Goal: Task Accomplishment & Management: Use online tool/utility

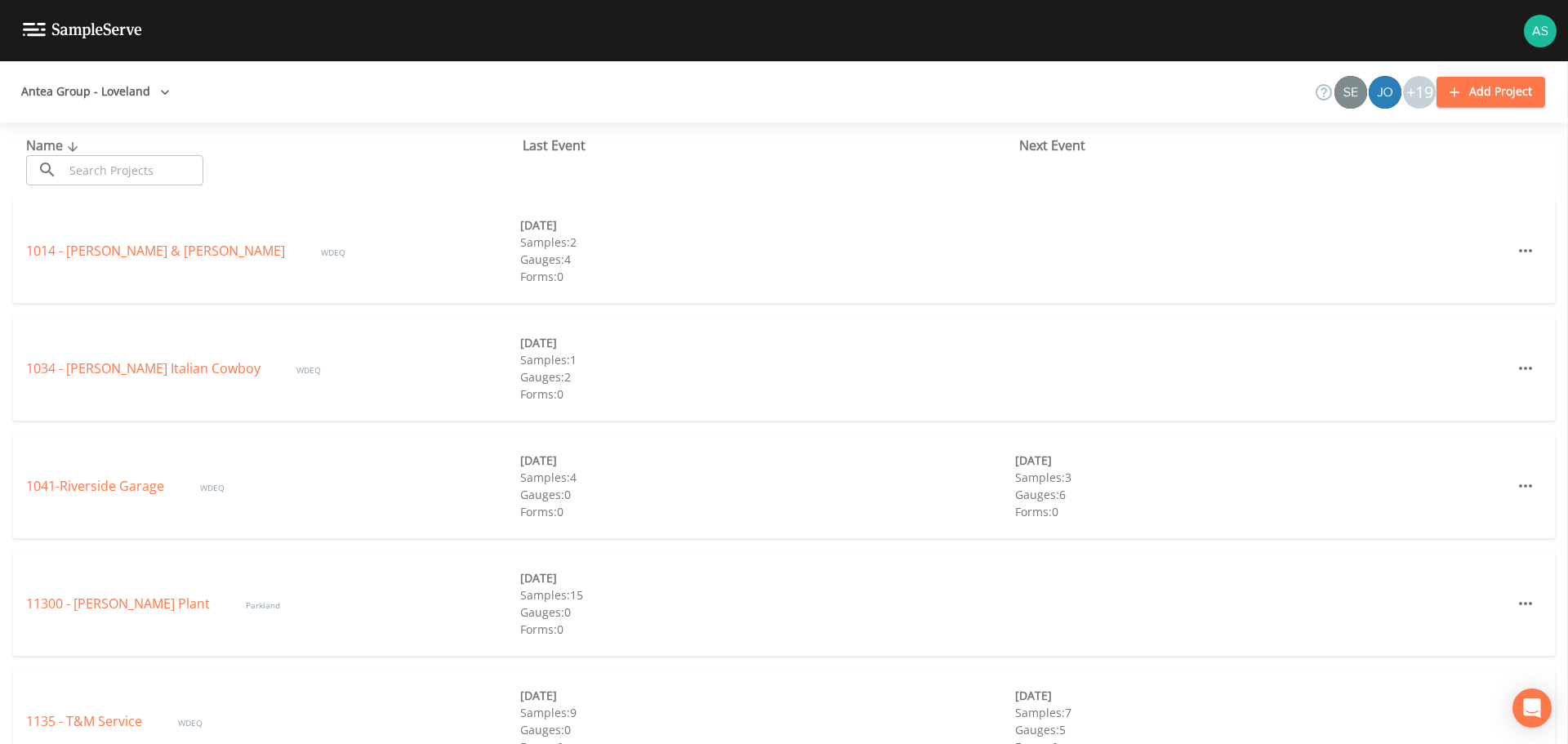
click at [111, 171] on input "text" at bounding box center [133, 170] width 139 height 30
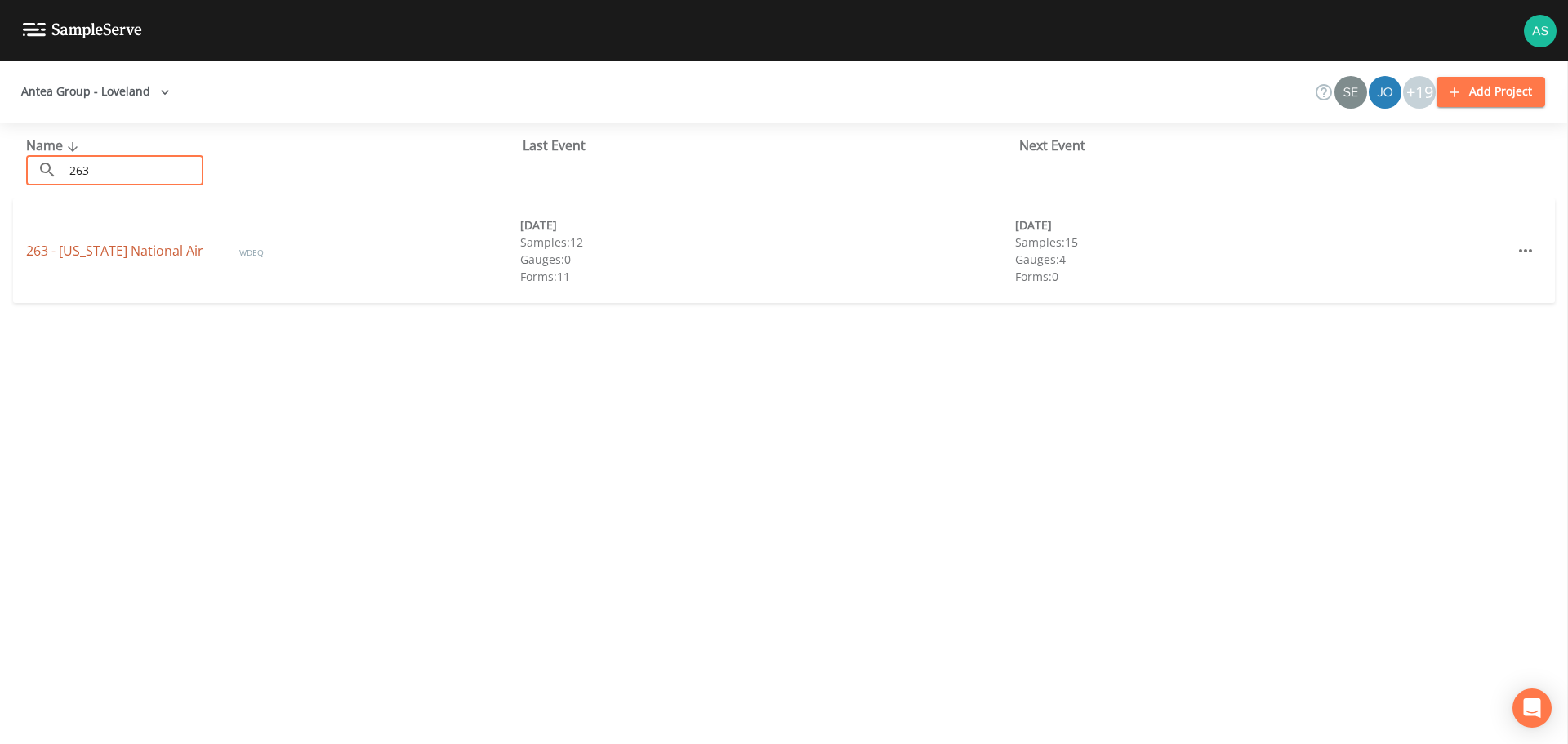
type input "263"
click at [118, 251] on link "263 - [US_STATE] National Air" at bounding box center [116, 250] width 180 height 18
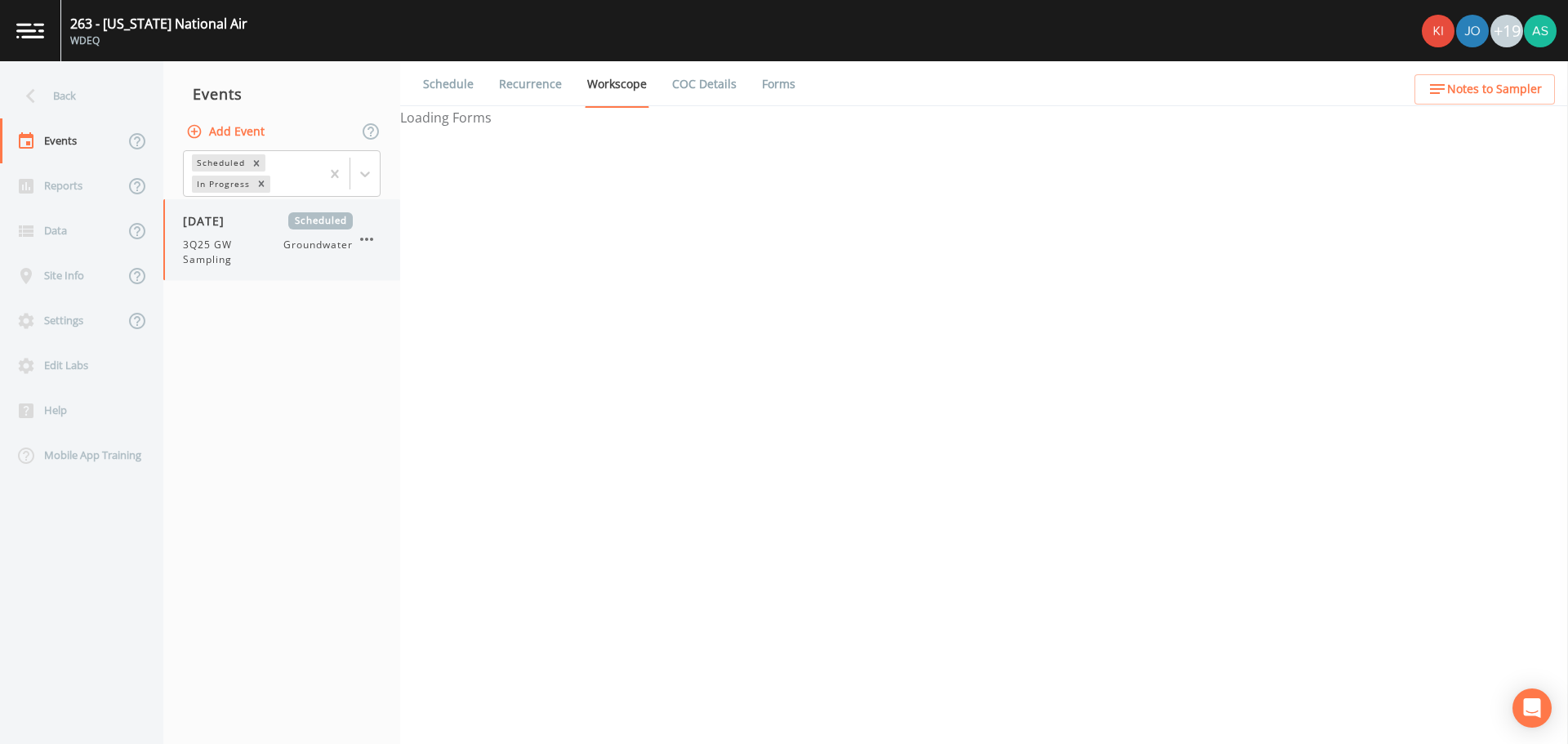
click at [221, 265] on span "3Q25 GW Sampling" at bounding box center [233, 252] width 101 height 29
select select "4f082be6-97a7-4f70-a81f-c26a4e896ad7"
select select "0b1af911-289b-4d7b-9fdf-156f6d27a2cf"
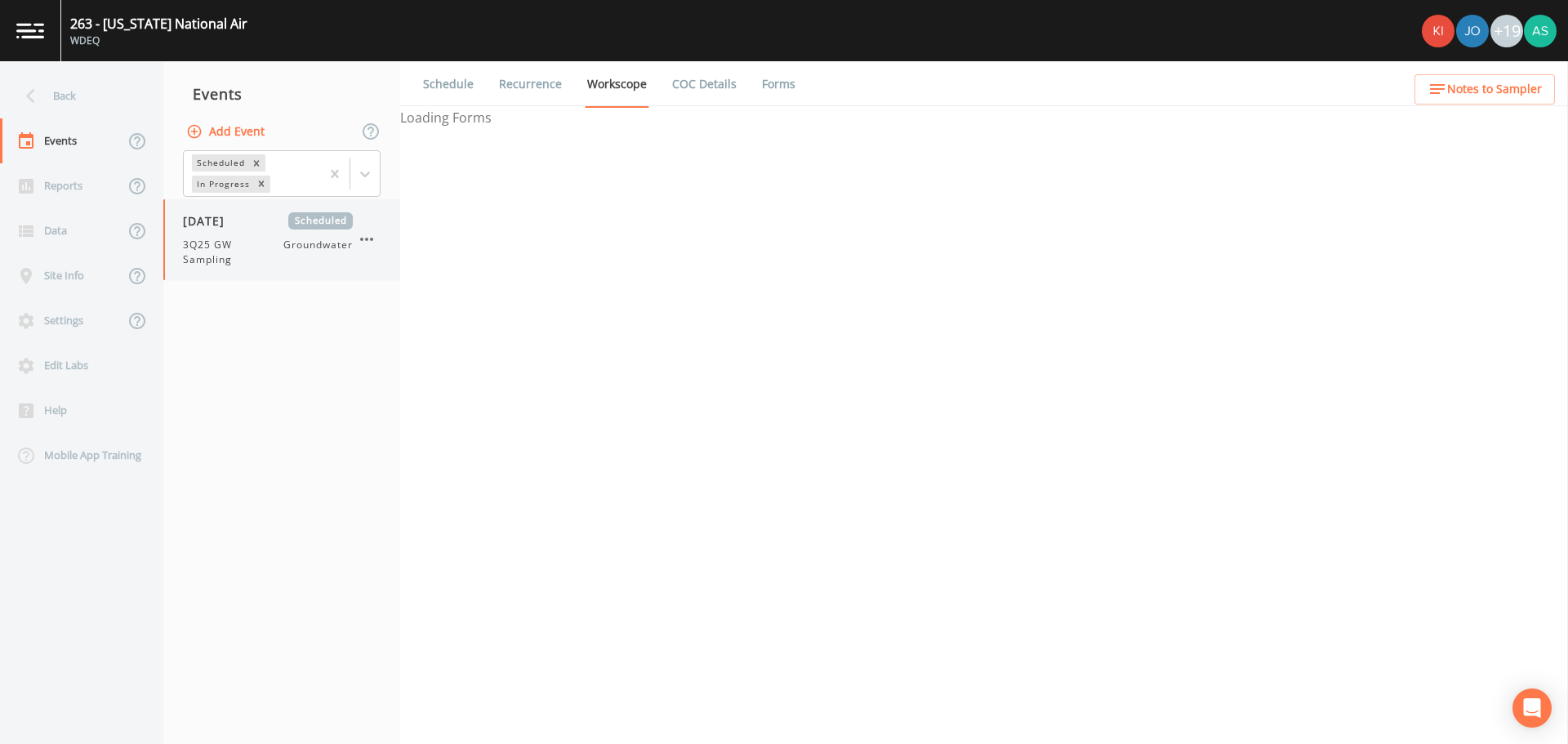
select select "0b1af911-289b-4d7b-9fdf-156f6d27a2cf"
select select "4f082be6-97a7-4f70-a81f-c26a4e896ad7"
select select "0b1af911-289b-4d7b-9fdf-156f6d27a2cf"
select select "4f082be6-97a7-4f70-a81f-c26a4e896ad7"
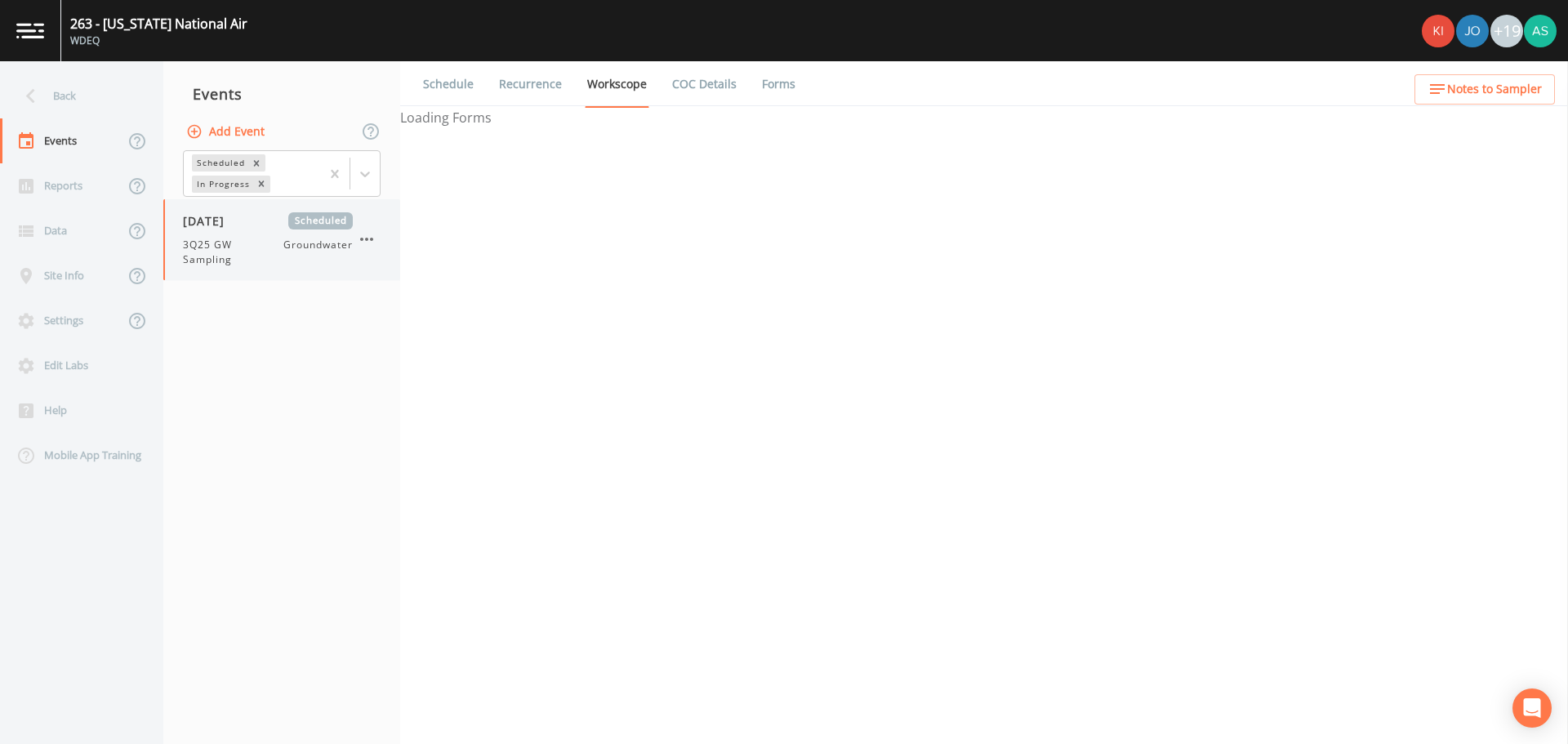
select select "4f082be6-97a7-4f70-a81f-c26a4e896ad7"
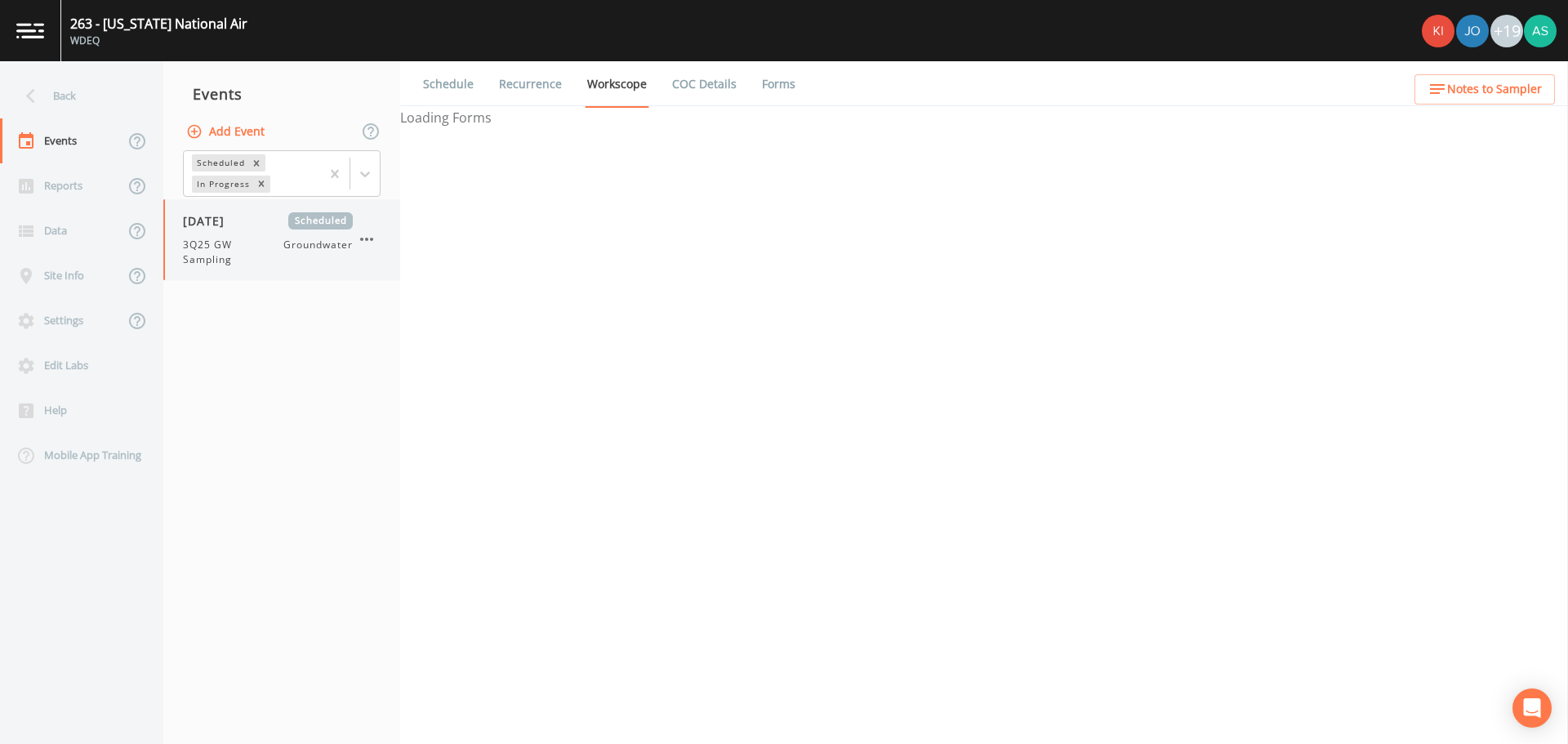
select select "4f082be6-97a7-4f70-a81f-c26a4e896ad7"
select select "1bc3e095-98b6-45d9-af0c-d5101edc78f8"
